Goal: Contribute content: Add original content to the website for others to see

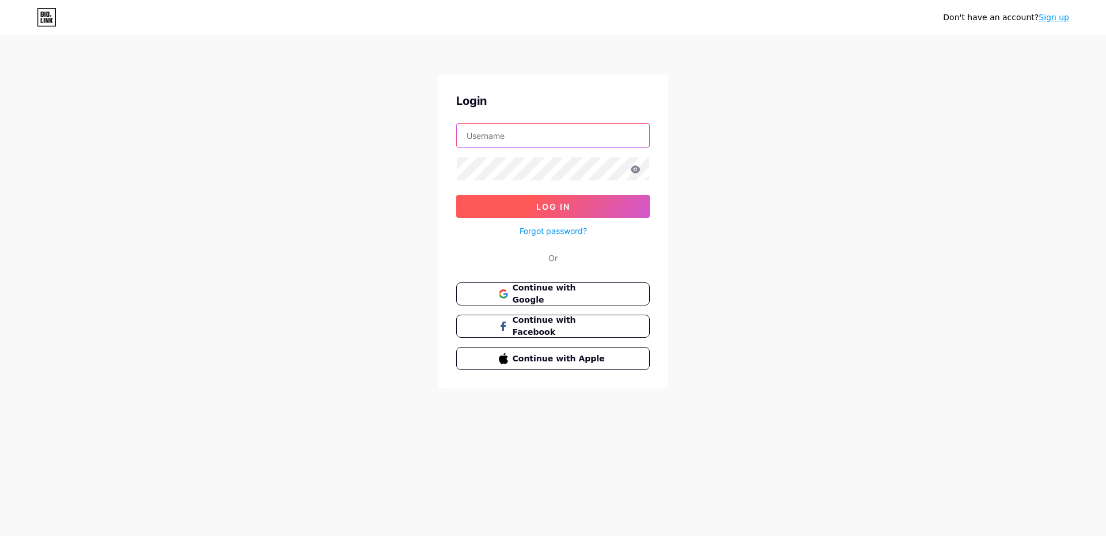
type input "[EMAIL_ADDRESS][DOMAIN_NAME]"
click at [593, 204] on button "Log In" at bounding box center [552, 206] width 193 height 23
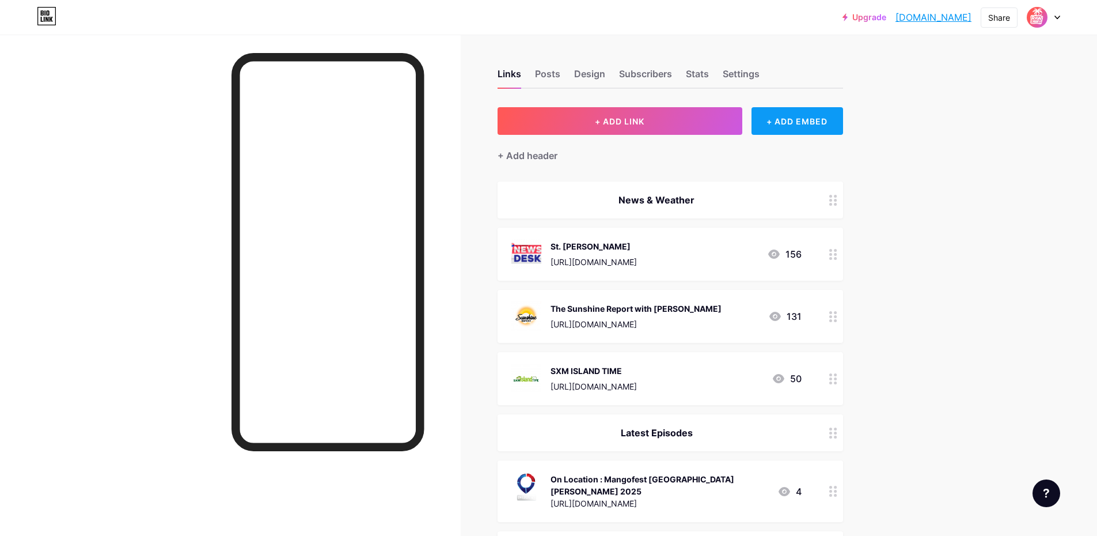
click at [810, 119] on div "+ ADD EMBED" at bounding box center [797, 121] width 92 height 28
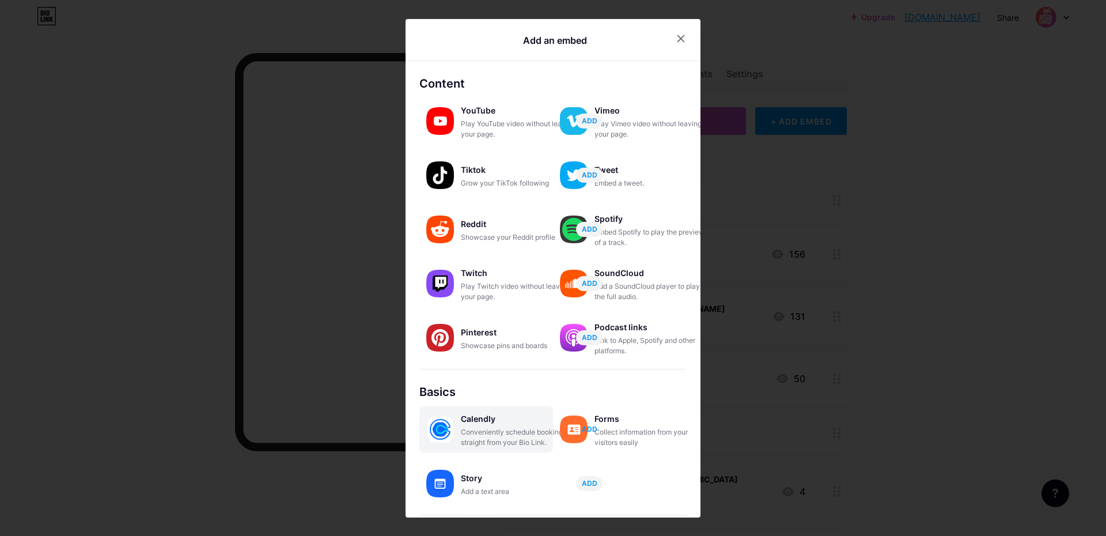
click at [593, 428] on span "ADD" at bounding box center [590, 429] width 16 height 10
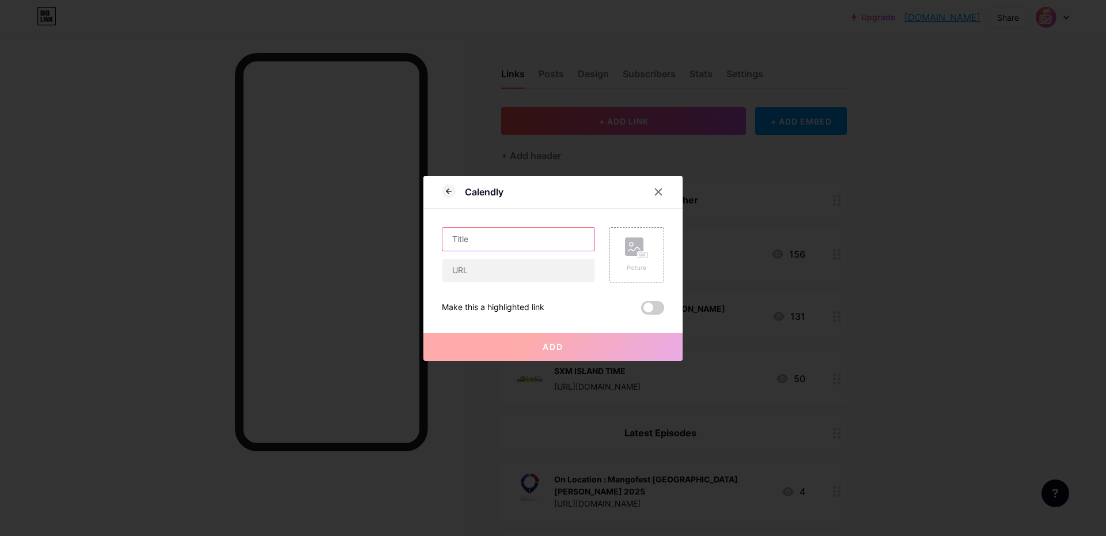
click at [514, 236] on input "text" at bounding box center [518, 238] width 152 height 23
click at [665, 189] on div at bounding box center [658, 191] width 21 height 21
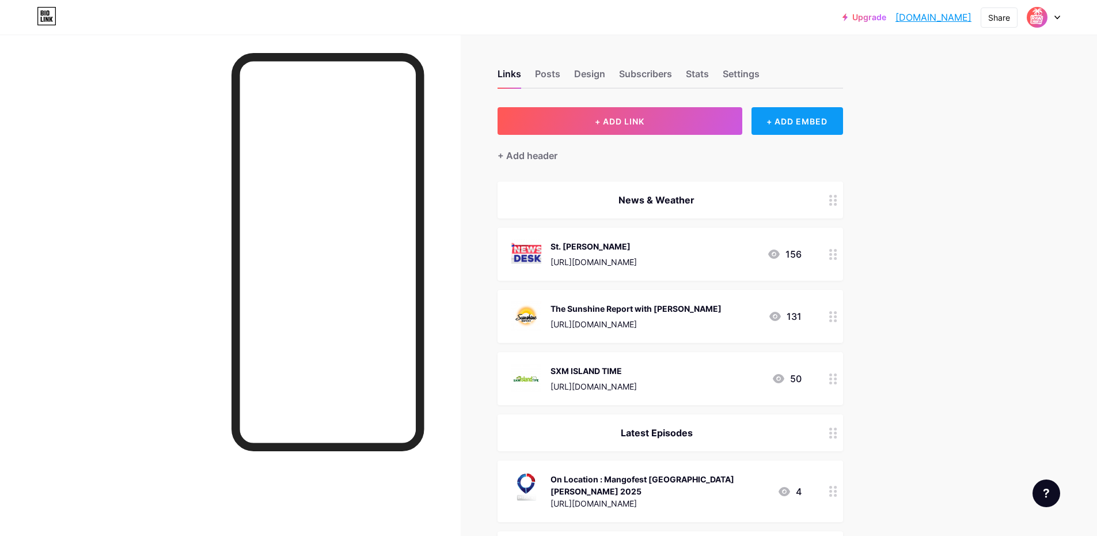
click at [818, 128] on div "+ ADD EMBED" at bounding box center [797, 121] width 92 height 28
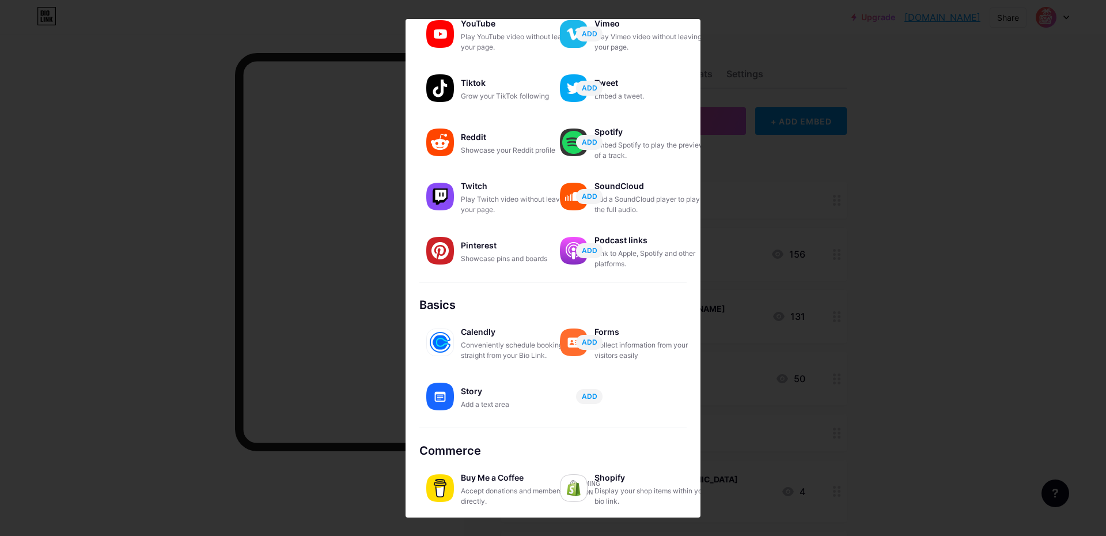
scroll to position [89, 0]
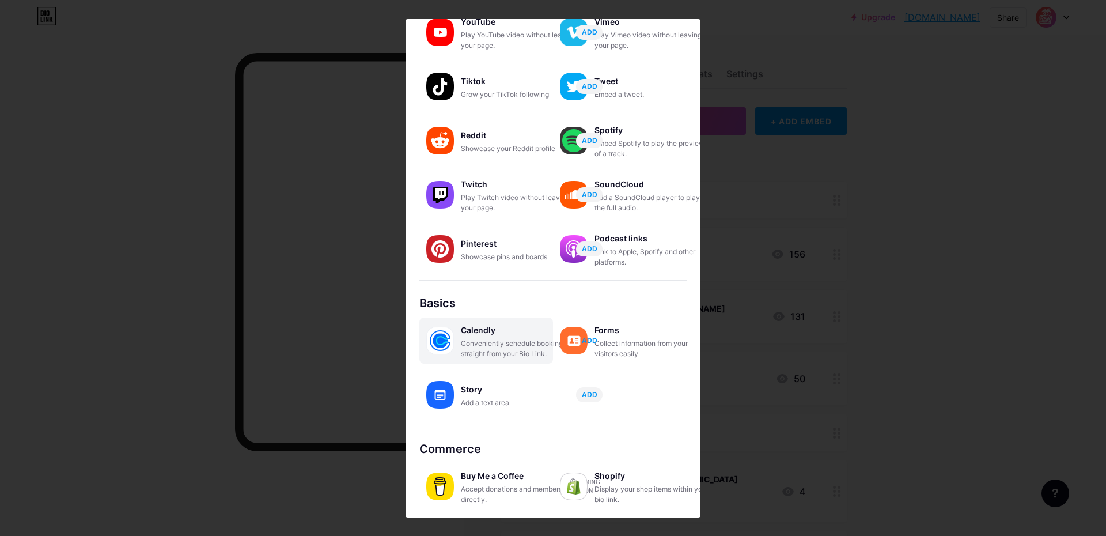
click at [590, 344] on span "ADD" at bounding box center [590, 340] width 16 height 10
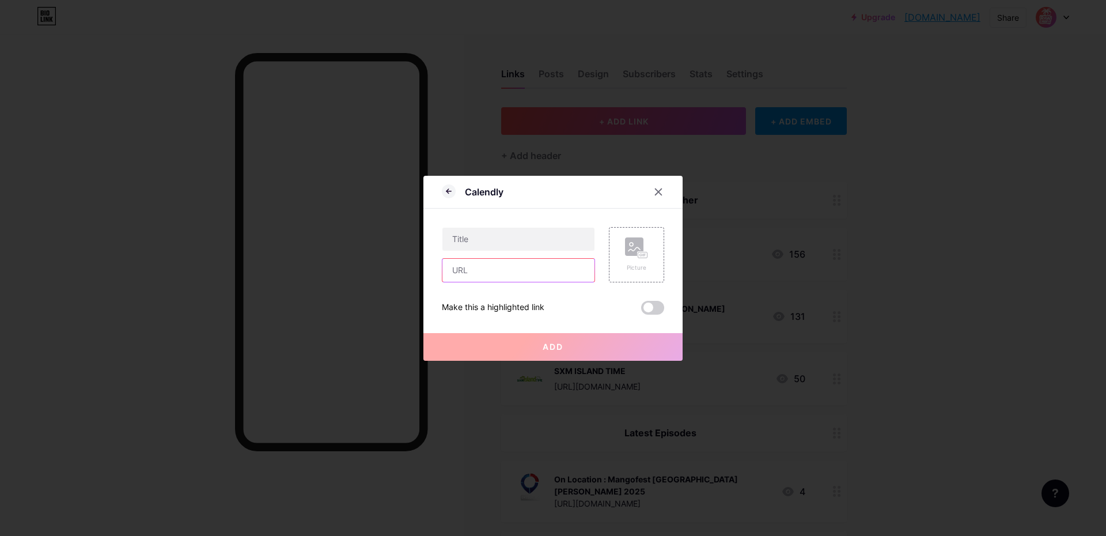
click at [492, 275] on input "text" at bounding box center [518, 270] width 152 height 23
paste input "[URL][DOMAIN_NAME]"
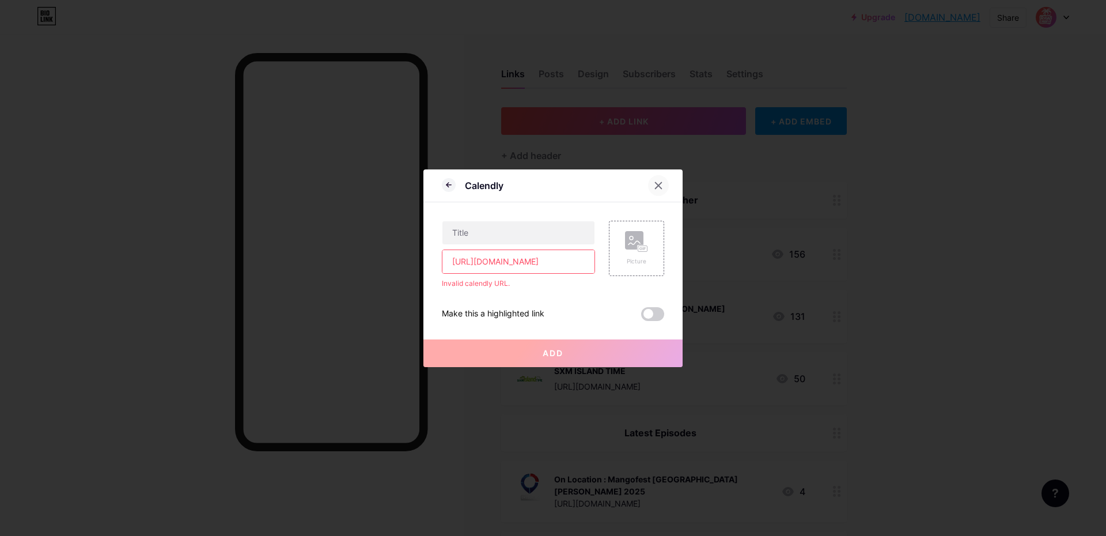
type input "[URL][DOMAIN_NAME]"
click at [661, 184] on icon at bounding box center [658, 185] width 9 height 9
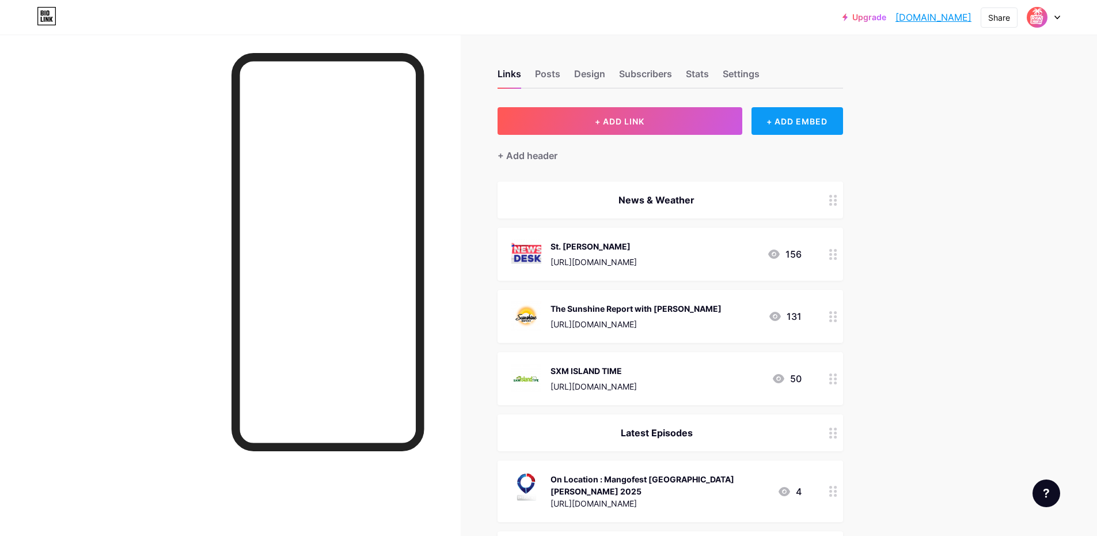
click at [792, 127] on div "+ ADD EMBED" at bounding box center [797, 121] width 92 height 28
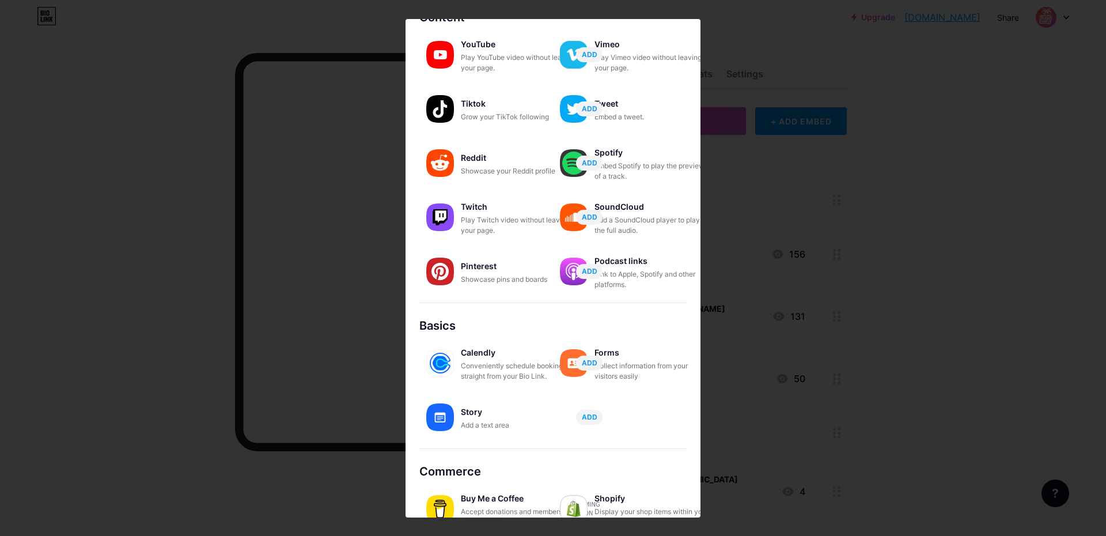
scroll to position [89, 0]
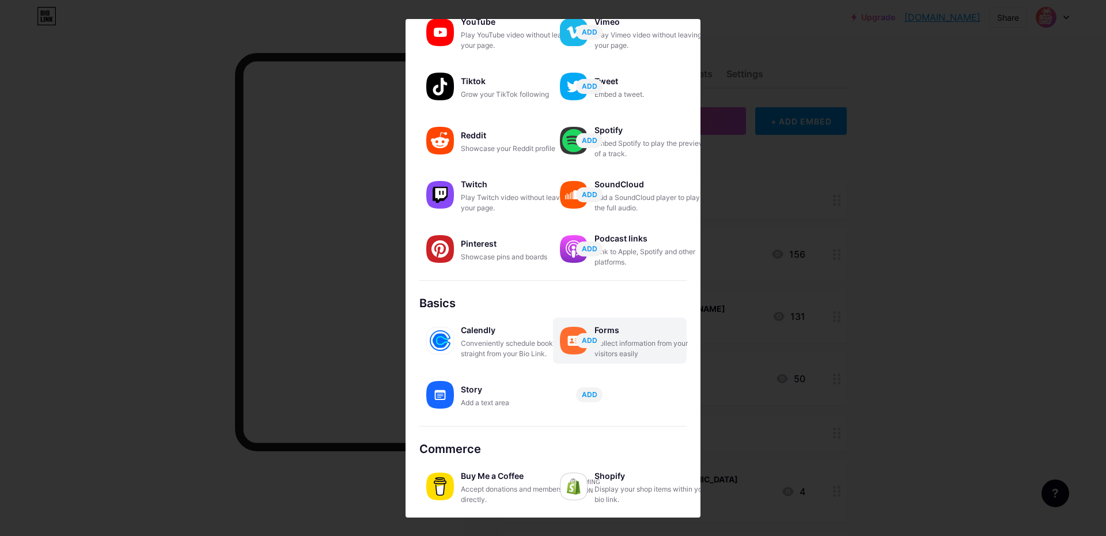
click at [658, 344] on div "Collect information from your visitors easily" at bounding box center [651, 348] width 115 height 21
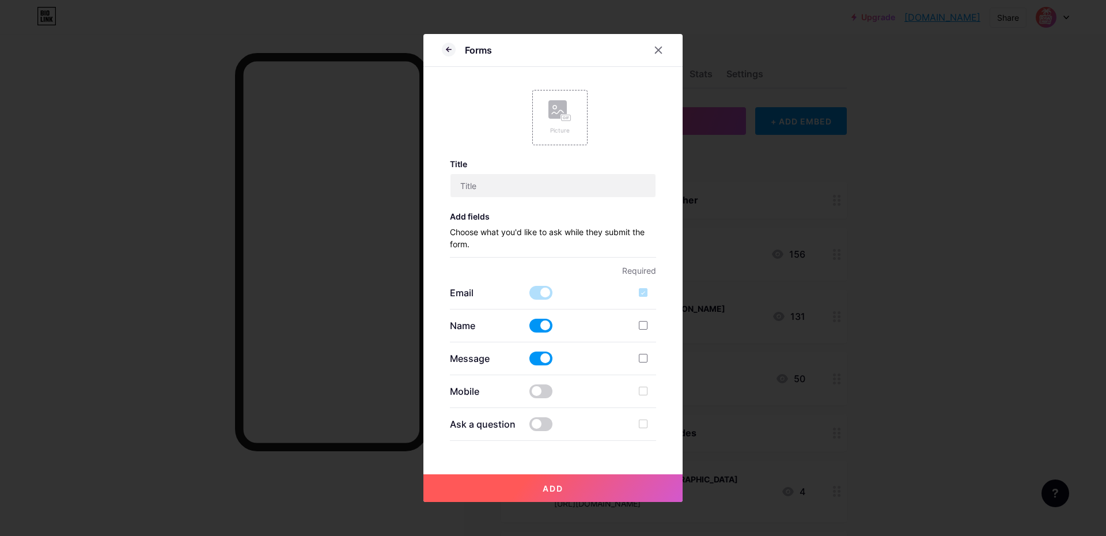
scroll to position [0, 0]
click at [560, 188] on input "text" at bounding box center [553, 185] width 206 height 23
drag, startPoint x: 491, startPoint y: 187, endPoint x: 481, endPoint y: 187, distance: 10.4
click at [481, 187] on input "The Sin Maarten Question of the qw" at bounding box center [553, 185] width 206 height 23
drag, startPoint x: 499, startPoint y: 185, endPoint x: 526, endPoint y: 185, distance: 27.1
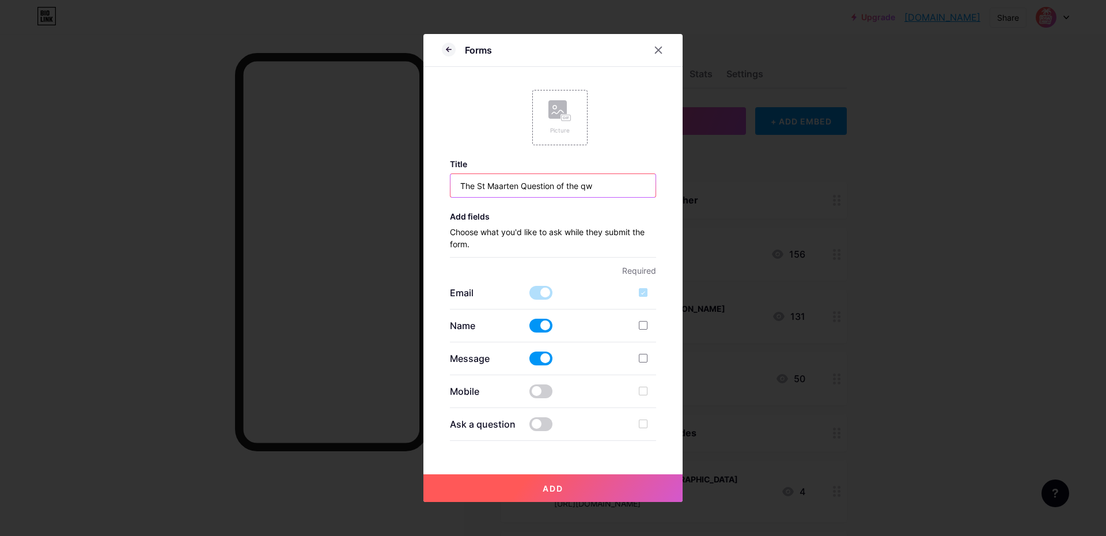
click at [526, 185] on input "The St Maarten Question of the qw" at bounding box center [553, 185] width 206 height 23
type input "The St [PERSON_NAME] Question of the Week - brought to you by"
click at [545, 362] on span at bounding box center [540, 358] width 23 height 14
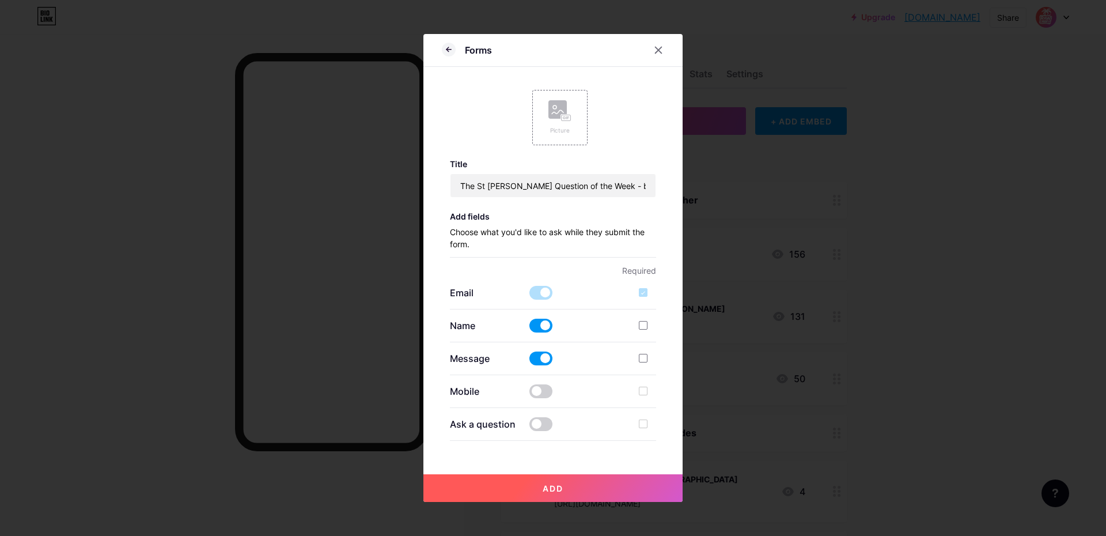
click at [529, 361] on input "checkbox" at bounding box center [529, 361] width 0 height 0
click at [536, 429] on span at bounding box center [540, 424] width 23 height 14
click at [529, 427] on input "checkbox" at bounding box center [529, 427] width 0 height 0
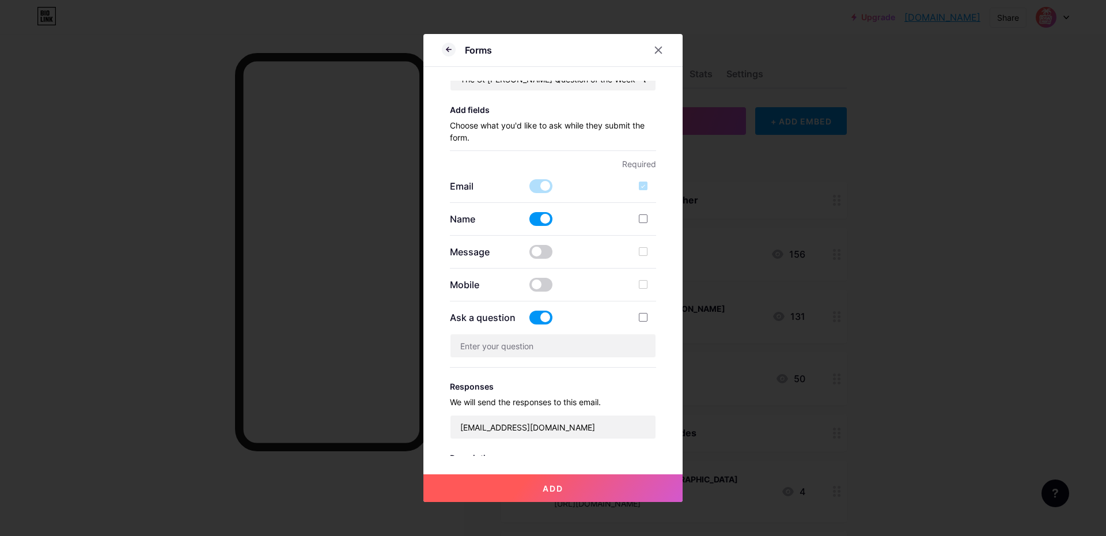
scroll to position [150, 0]
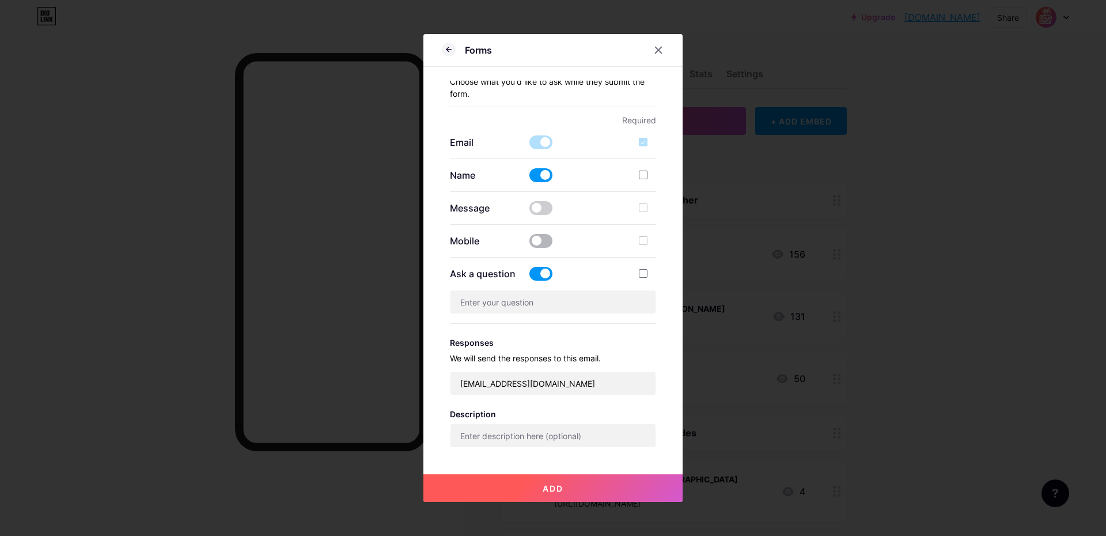
click at [546, 241] on span at bounding box center [540, 241] width 23 height 14
click at [529, 244] on input "checkbox" at bounding box center [529, 244] width 0 height 0
click at [648, 242] on label at bounding box center [647, 241] width 17 height 12
click at [656, 246] on input "checkbox" at bounding box center [659, 249] width 7 height 7
checkbox input "true"
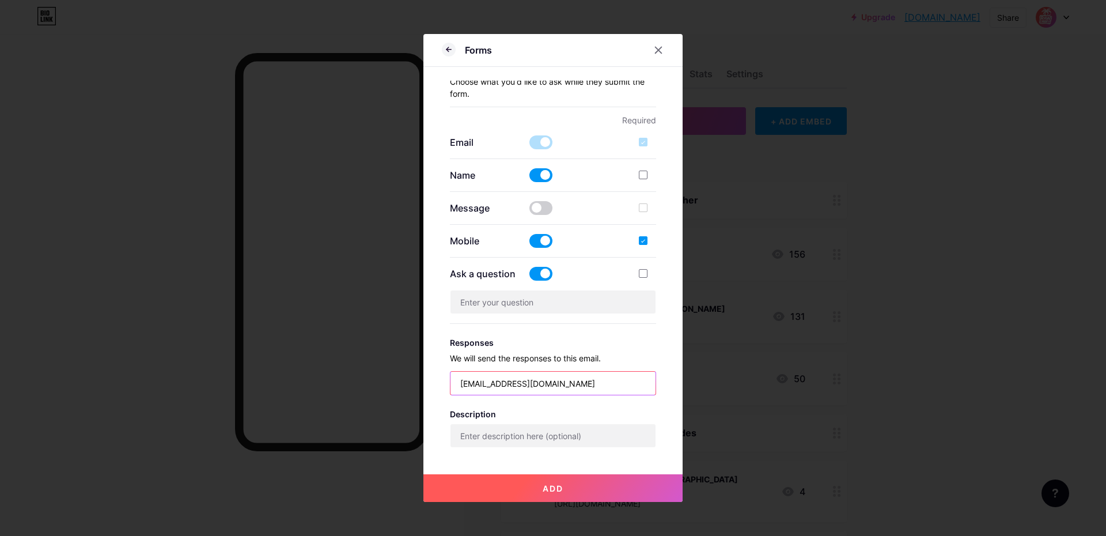
click at [518, 384] on input "[EMAIL_ADDRESS][DOMAIN_NAME]" at bounding box center [553, 382] width 206 height 23
click at [603, 382] on input "[EMAIL_ADDRESS][DOMAIN_NAME]" at bounding box center [553, 382] width 206 height 23
click at [641, 341] on h3 "Responses" at bounding box center [553, 342] width 207 height 10
drag, startPoint x: 519, startPoint y: 383, endPoint x: 441, endPoint y: 383, distance: 78.3
click at [441, 383] on div "Forms Picture Title The St [PERSON_NAME] Question of the Week - brought to you …" at bounding box center [552, 268] width 259 height 468
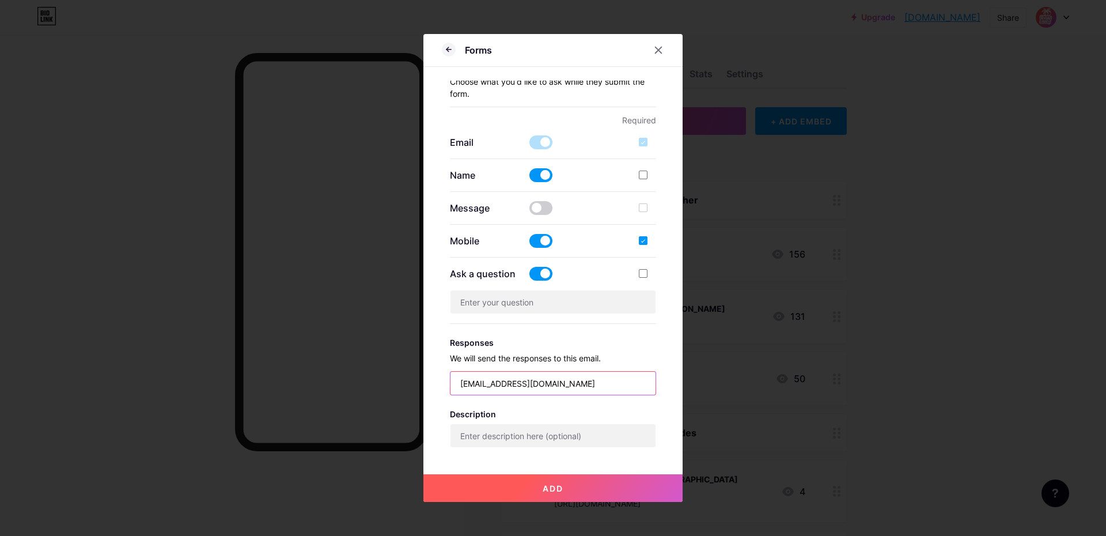
type input "[EMAIL_ADDRESS][DOMAIN_NAME]"
click at [542, 440] on input "text" at bounding box center [553, 435] width 206 height 23
click at [501, 294] on input "text" at bounding box center [553, 301] width 206 height 23
type input "W"
type input "What are the colors of the Unity Flag"
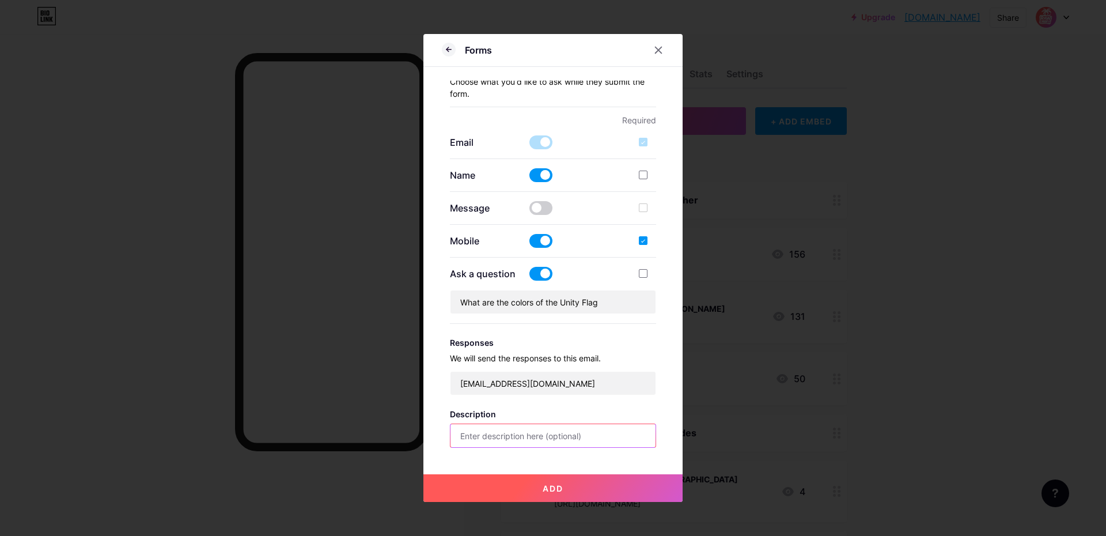
click at [526, 432] on input "text" at bounding box center [553, 435] width 206 height 23
type input "This Week's St. [PERSON_NAME] Question is brought to you by TV15"
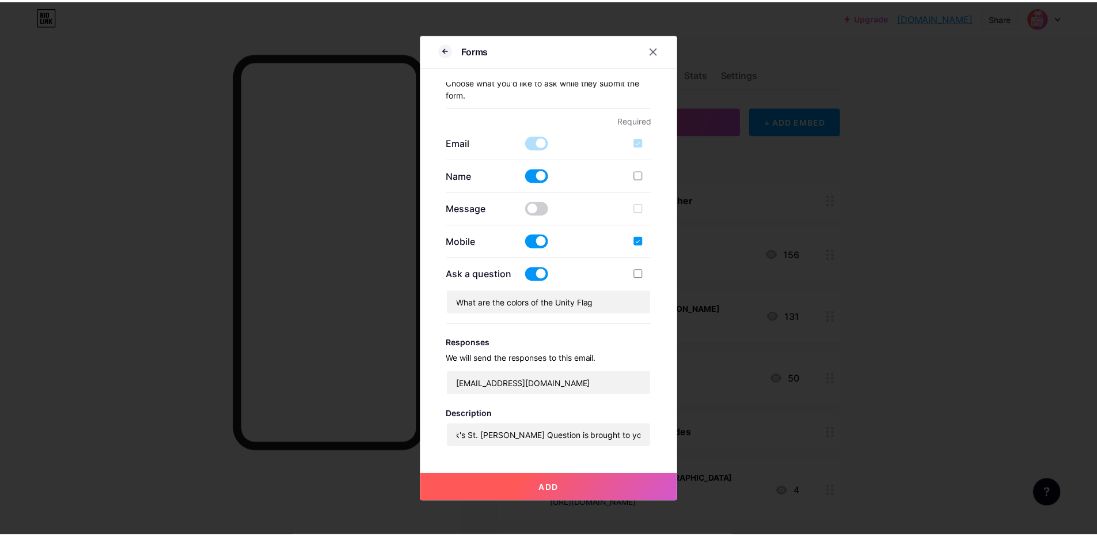
scroll to position [0, 0]
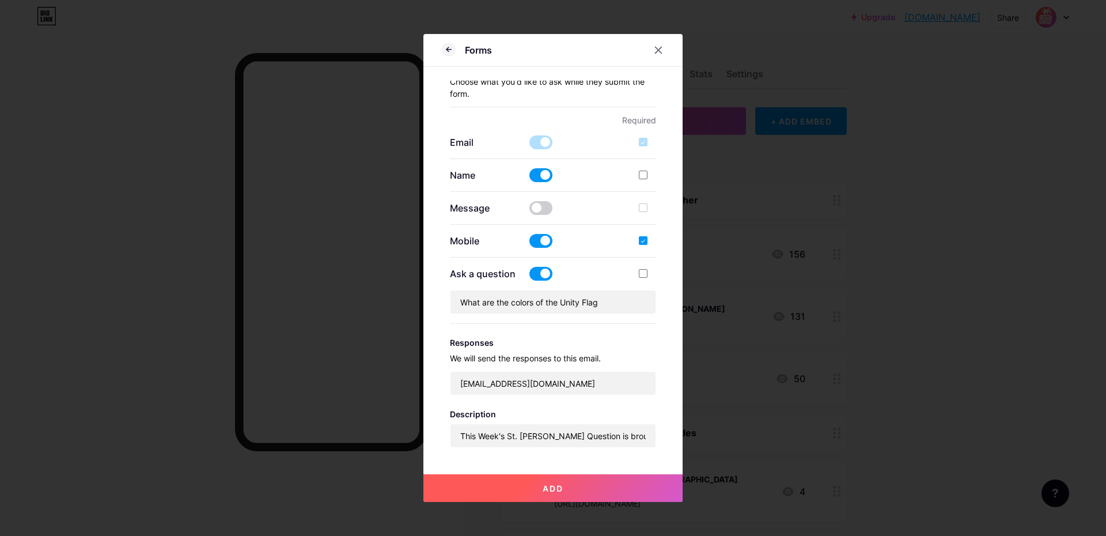
click at [553, 483] on span "Add" at bounding box center [552, 488] width 21 height 10
